Goal: Task Accomplishment & Management: Use online tool/utility

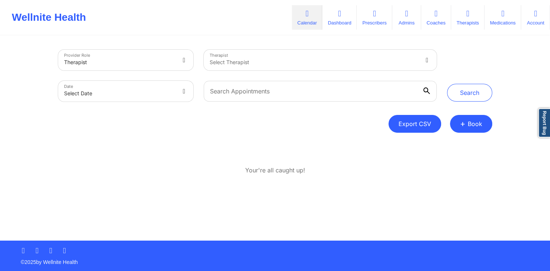
click at [402, 131] on button "Export CSV" at bounding box center [414, 124] width 53 height 18
select select "2025-7"
select select "2025-8"
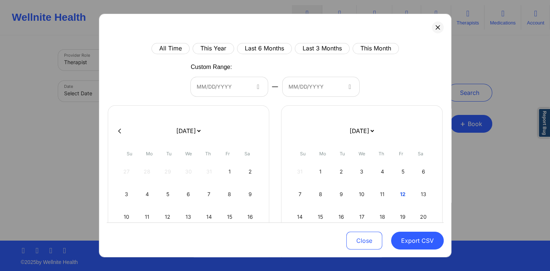
scroll to position [21, 0]
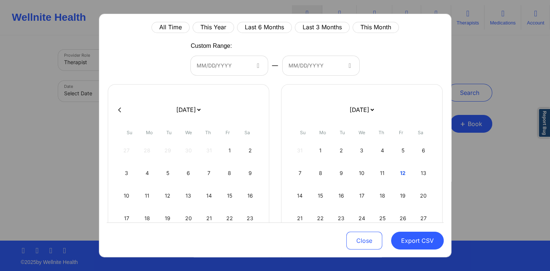
drag, startPoint x: 365, startPoint y: 25, endPoint x: 366, endPoint y: 34, distance: 9.3
click at [366, 25] on button "This Month" at bounding box center [375, 27] width 46 height 11
select select "2025-7"
select select "2025-8"
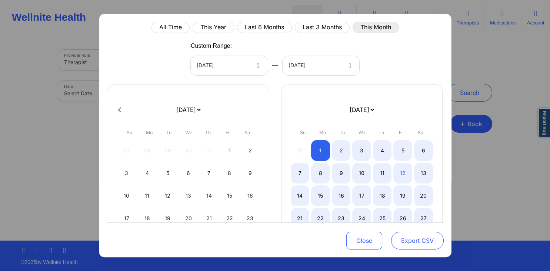
click at [407, 235] on button "Export CSV" at bounding box center [417, 240] width 53 height 18
select select "2025-7"
select select "2025-8"
